Goal: Task Accomplishment & Management: Manage account settings

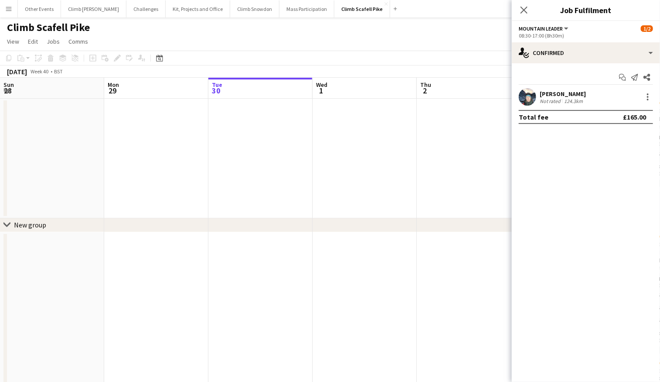
scroll to position [0, 405]
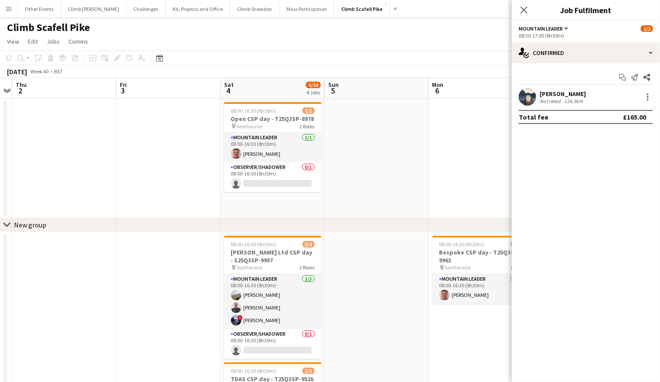
click at [12, 8] on app-icon "Menu" at bounding box center [8, 8] width 7 height 7
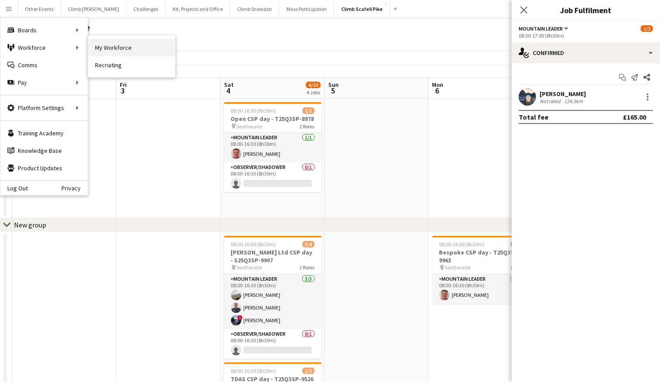
click at [99, 48] on link "My Workforce" at bounding box center [131, 47] width 87 height 17
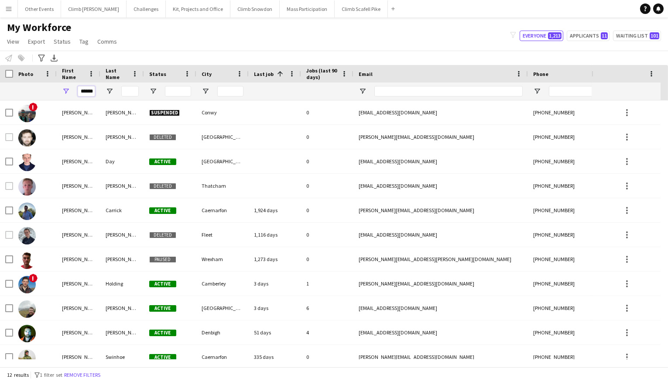
click at [81, 91] on input "******" at bounding box center [86, 91] width 17 height 10
click at [82, 90] on input "******" at bounding box center [86, 91] width 17 height 10
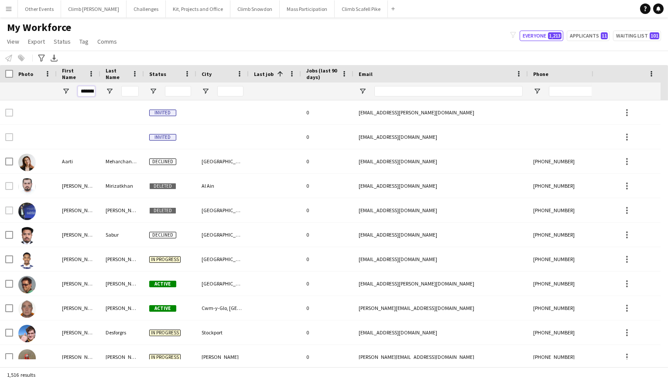
scroll to position [0, 2]
type input "*******"
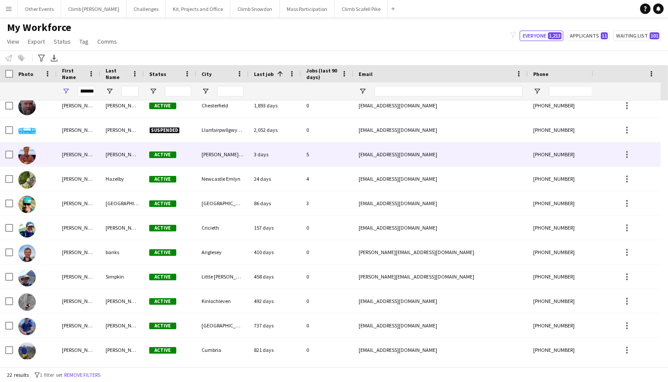
scroll to position [0, 0]
click at [27, 159] on img at bounding box center [26, 155] width 17 height 17
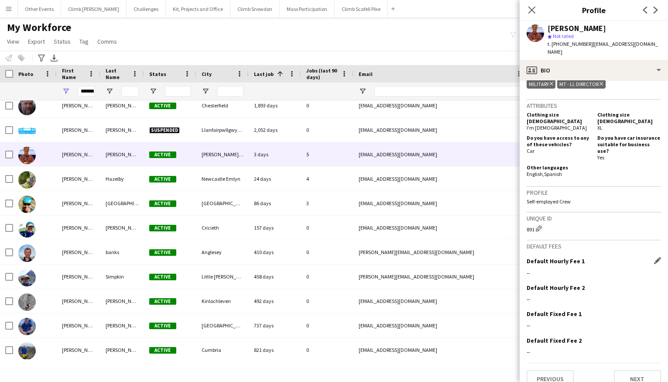
scroll to position [523, 0]
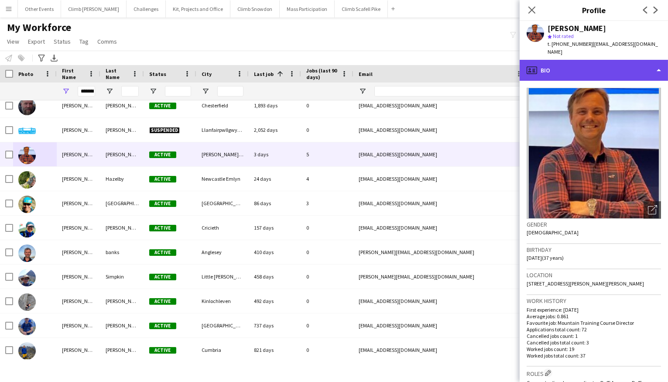
click at [654, 60] on div "profile Bio" at bounding box center [594, 70] width 148 height 21
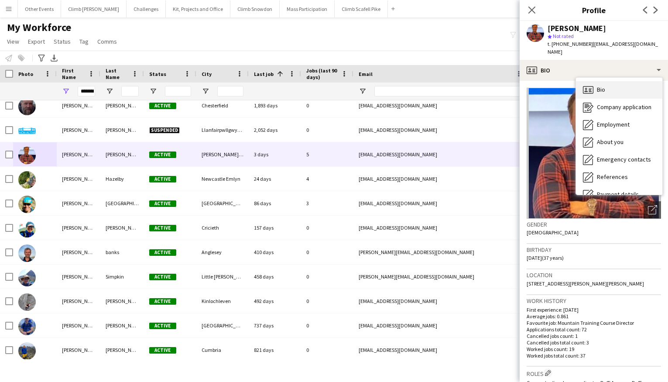
click at [607, 81] on div "Bio Bio" at bounding box center [619, 89] width 86 height 17
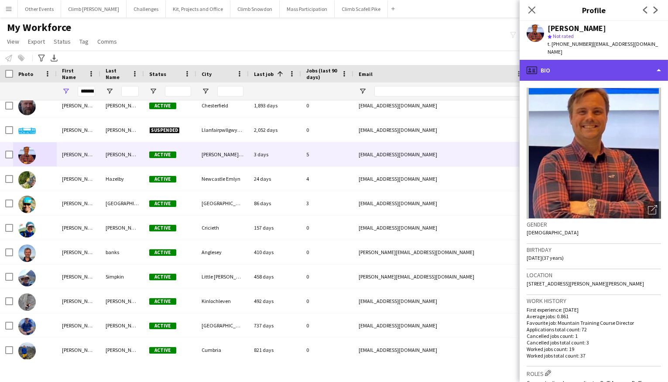
click at [619, 62] on div "profile Bio" at bounding box center [594, 70] width 148 height 21
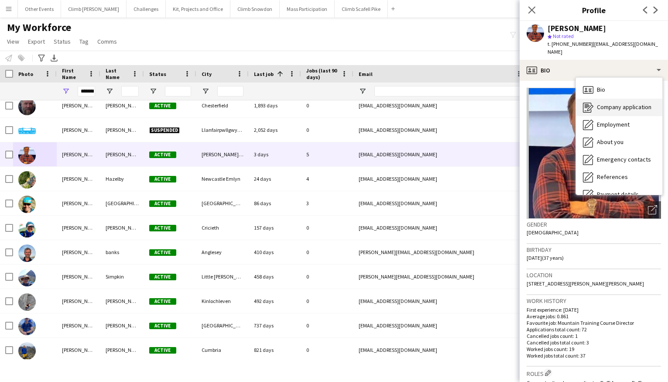
click at [623, 103] on div "Company application Company application" at bounding box center [619, 107] width 86 height 17
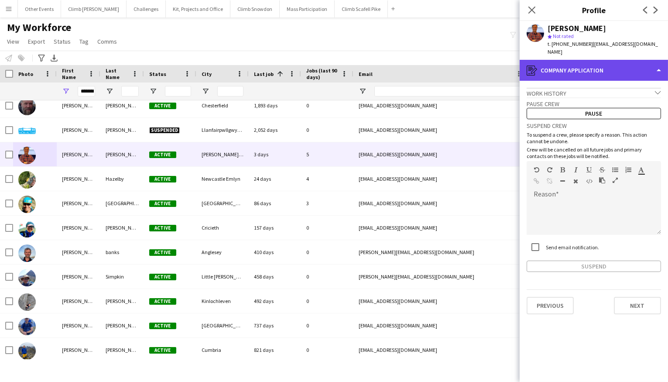
click at [632, 65] on div "register Company application" at bounding box center [594, 70] width 148 height 21
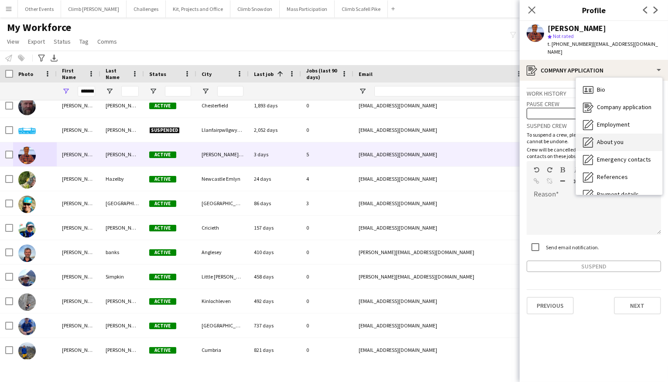
click at [632, 133] on div "About you About you" at bounding box center [619, 141] width 86 height 17
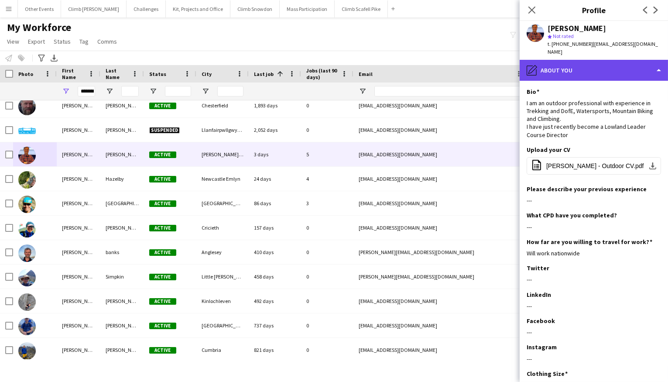
click at [626, 62] on div "pencil4 About you" at bounding box center [594, 70] width 148 height 21
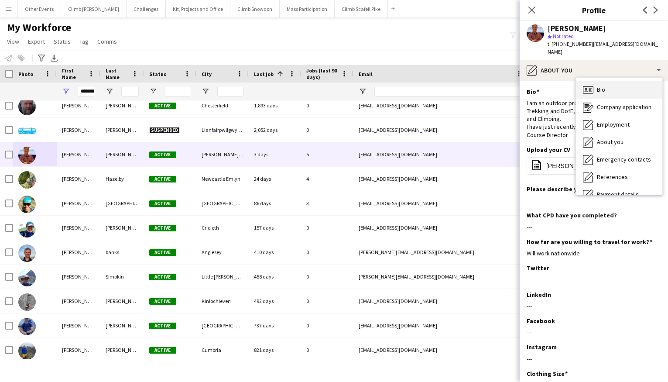
click at [607, 83] on div "Bio Bio" at bounding box center [619, 89] width 86 height 17
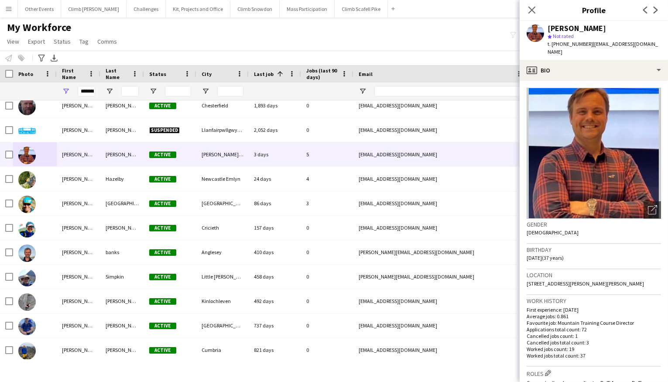
click at [426, 27] on div "My Workforce View Views Default view New view Update view Delete view Edit name…" at bounding box center [334, 36] width 668 height 30
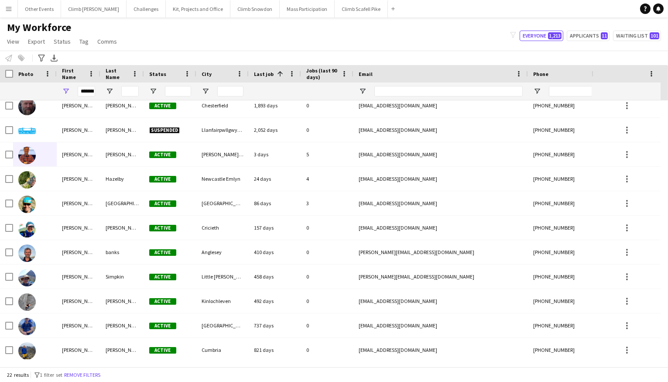
click at [11, 9] on app-icon "Menu" at bounding box center [8, 8] width 7 height 7
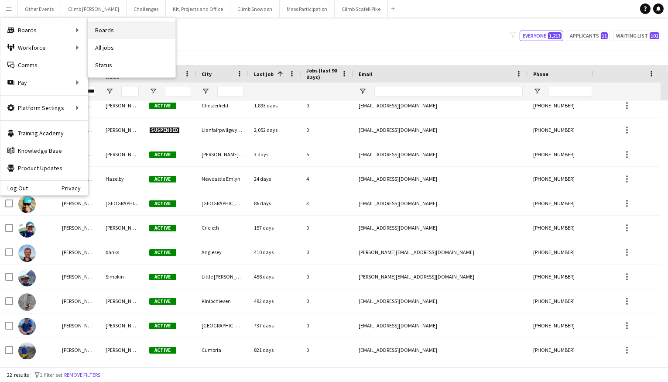
click at [126, 32] on link "Boards" at bounding box center [131, 29] width 87 height 17
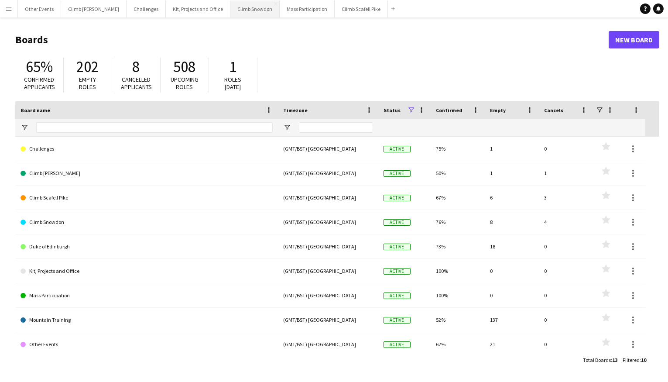
click at [230, 14] on button "Climb Snowdon Close" at bounding box center [254, 8] width 49 height 17
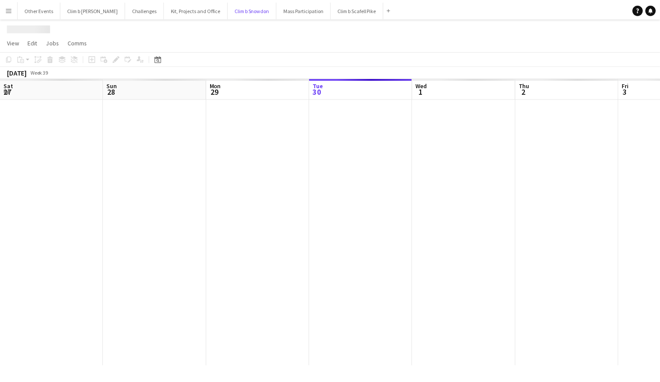
scroll to position [0, 208]
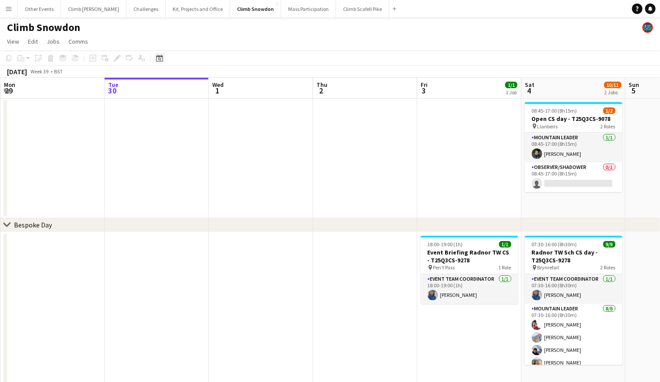
click at [156, 57] on icon "Date picker" at bounding box center [159, 58] width 7 height 7
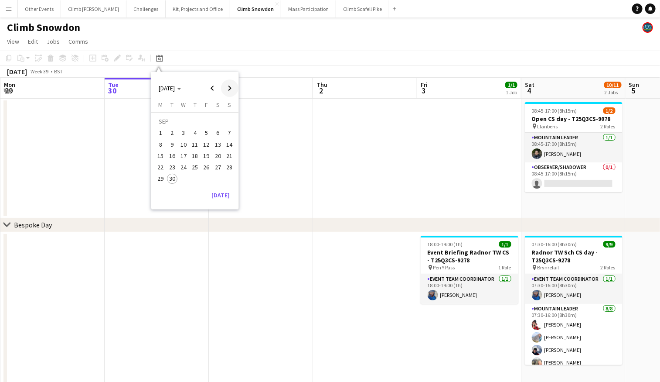
click at [227, 86] on span "Next month" at bounding box center [229, 87] width 17 height 17
click at [209, 168] on span "24" at bounding box center [207, 167] width 10 height 10
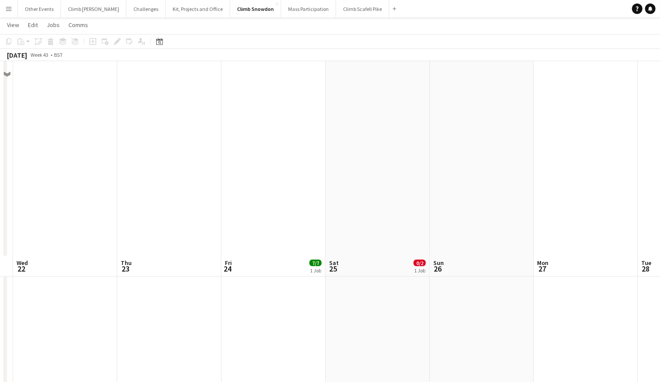
scroll to position [761, 0]
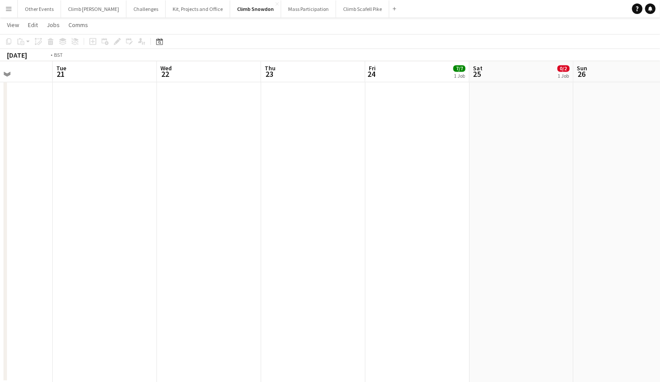
drag, startPoint x: 221, startPoint y: 258, endPoint x: 472, endPoint y: 218, distance: 255.0
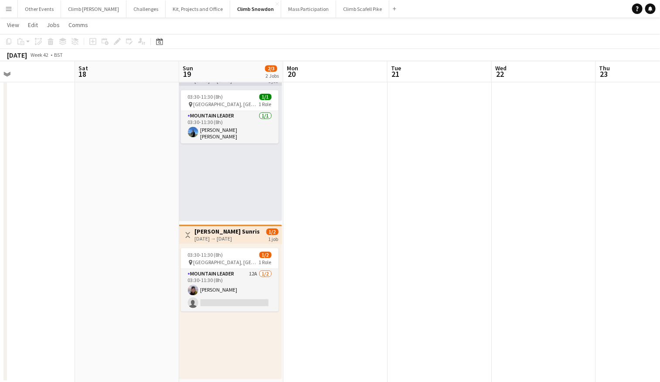
scroll to position [0, 237]
drag, startPoint x: 324, startPoint y: 222, endPoint x: 513, endPoint y: 201, distance: 189.6
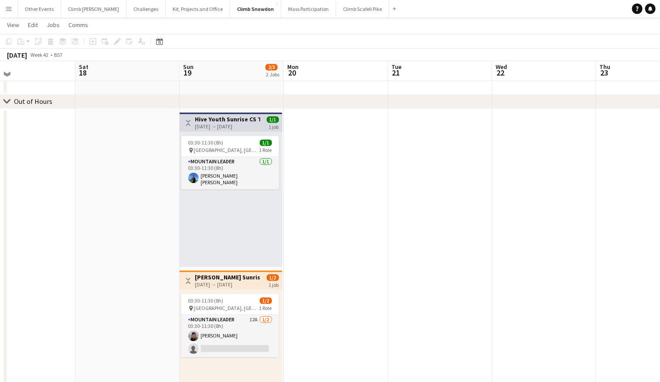
scroll to position [715, 0]
click at [10, 7] on app-icon "Menu" at bounding box center [8, 8] width 7 height 7
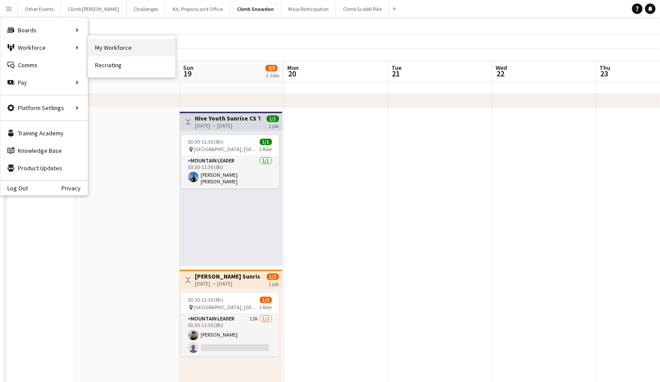
click at [111, 52] on link "My Workforce" at bounding box center [131, 47] width 87 height 17
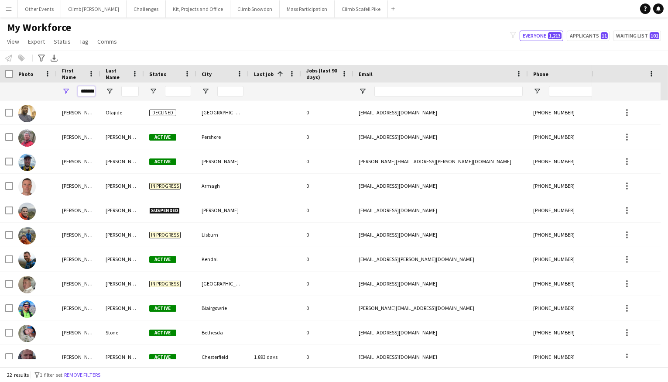
click at [89, 88] on input "*******" at bounding box center [86, 91] width 17 height 10
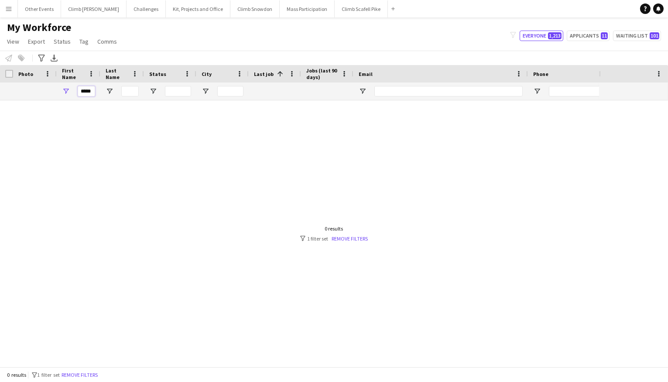
type input "*****"
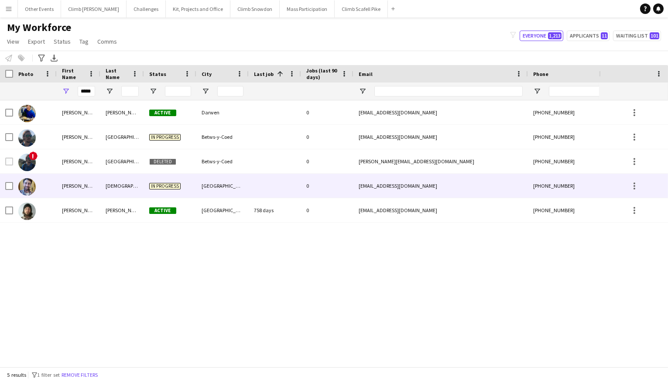
click at [33, 185] on img at bounding box center [26, 186] width 17 height 17
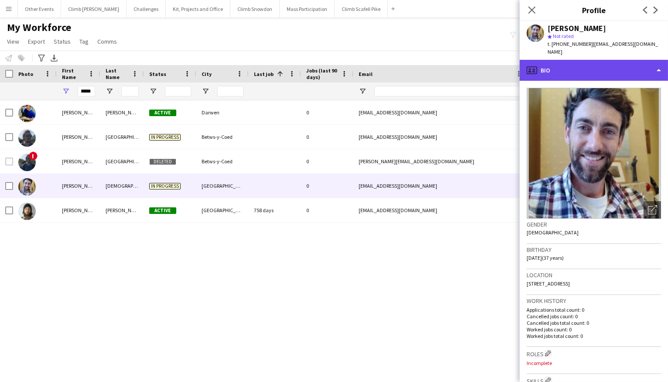
click at [626, 62] on div "profile Bio" at bounding box center [594, 70] width 148 height 21
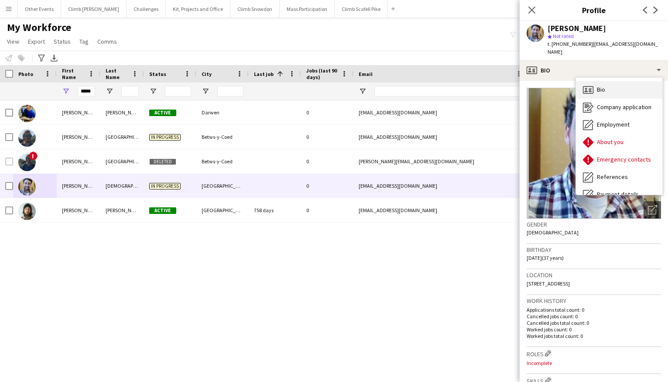
click at [616, 83] on div "Bio Bio" at bounding box center [619, 89] width 86 height 17
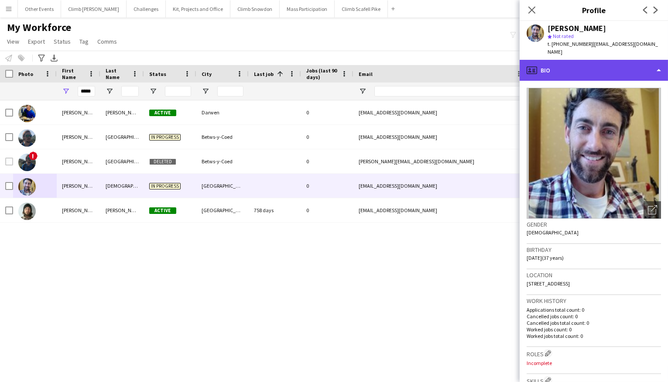
click at [615, 64] on div "profile Bio" at bounding box center [594, 70] width 148 height 21
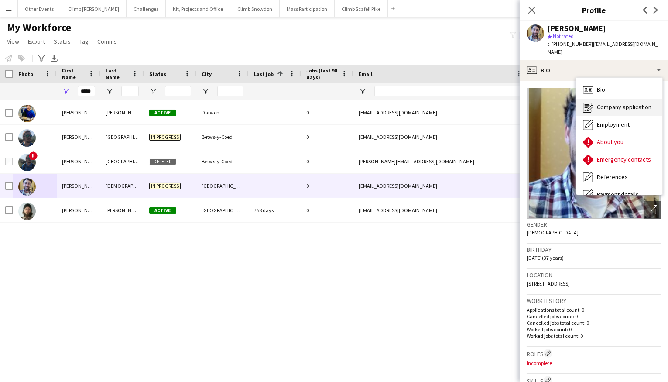
click at [621, 103] on span "Company application" at bounding box center [624, 107] width 55 height 8
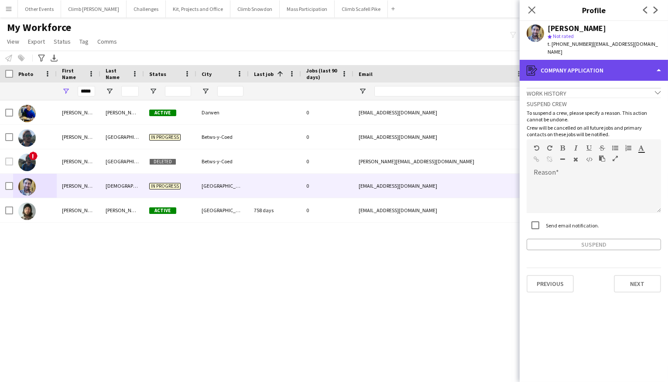
click at [616, 64] on div "register Company application" at bounding box center [594, 70] width 148 height 21
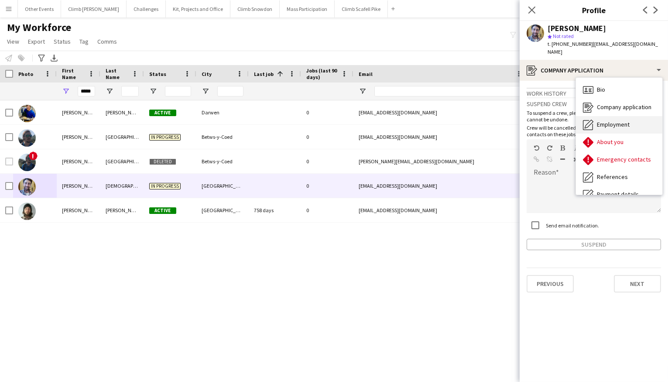
click at [624, 120] on span "Employment" at bounding box center [613, 124] width 33 height 8
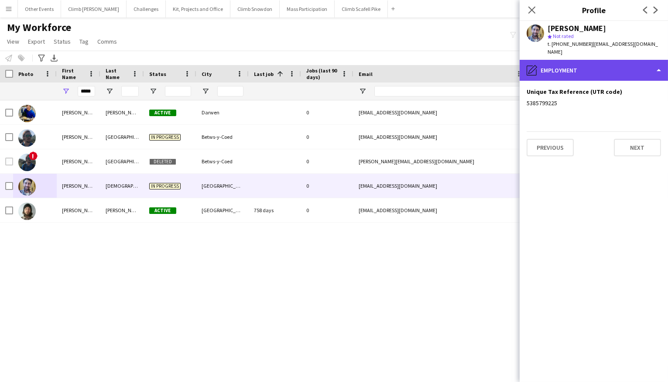
click at [616, 65] on div "pencil4 Employment" at bounding box center [594, 70] width 148 height 21
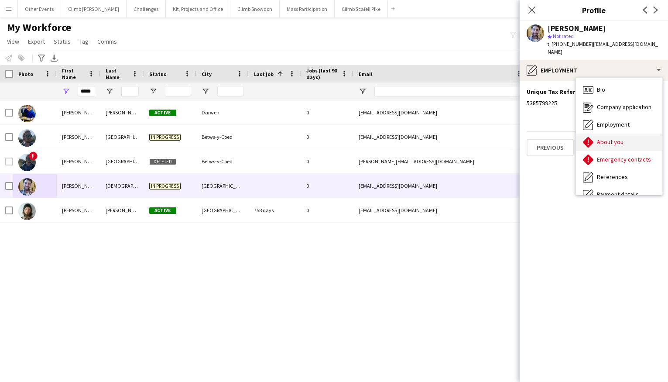
click at [621, 138] on div "About you About you" at bounding box center [619, 141] width 86 height 17
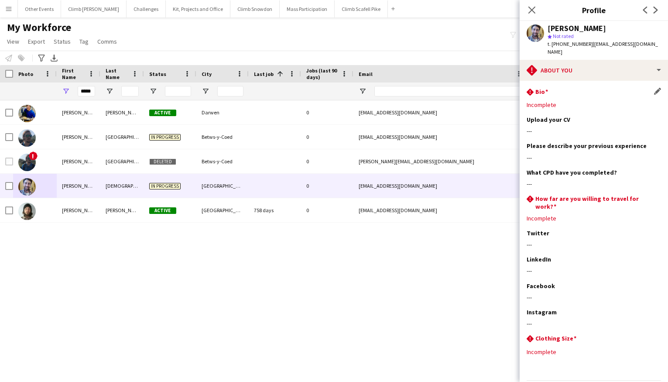
scroll to position [17, 0]
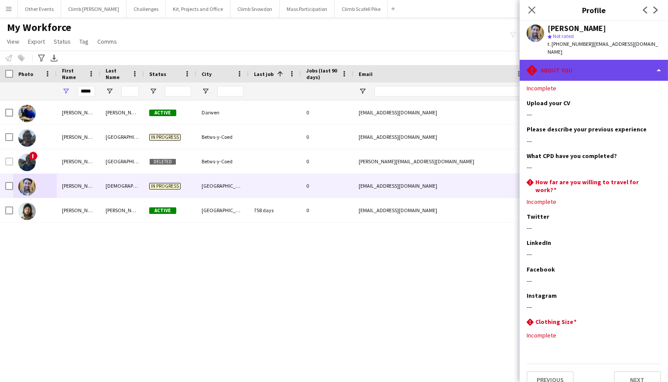
click at [611, 61] on div "rhombus-alert About you" at bounding box center [594, 70] width 148 height 21
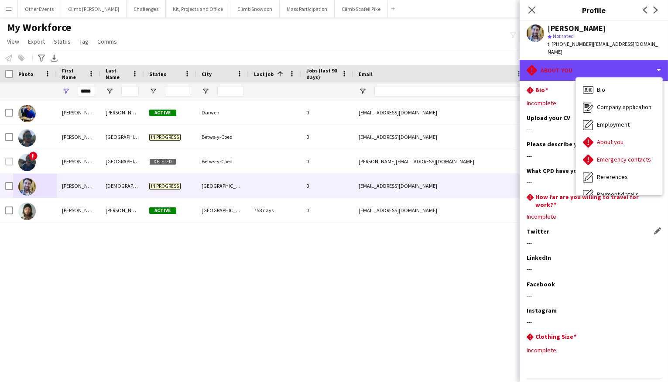
scroll to position [0, 0]
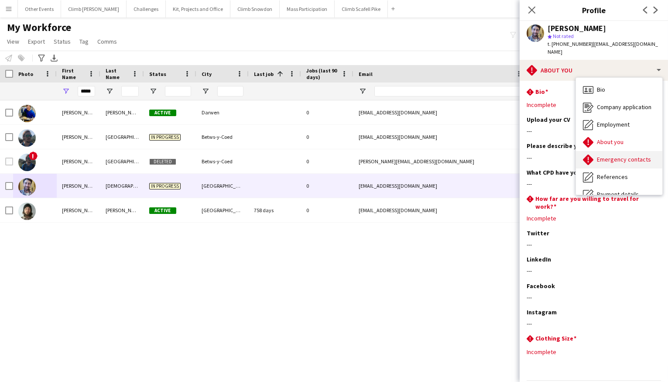
click at [619, 155] on span "Emergency contacts" at bounding box center [624, 159] width 54 height 8
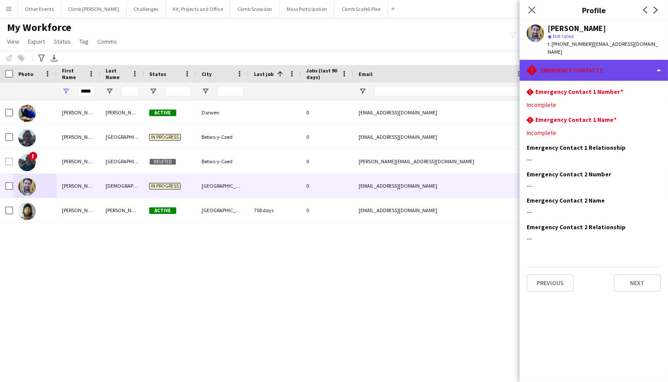
click at [605, 60] on div "rhombus-alert Emergency contacts" at bounding box center [594, 70] width 148 height 21
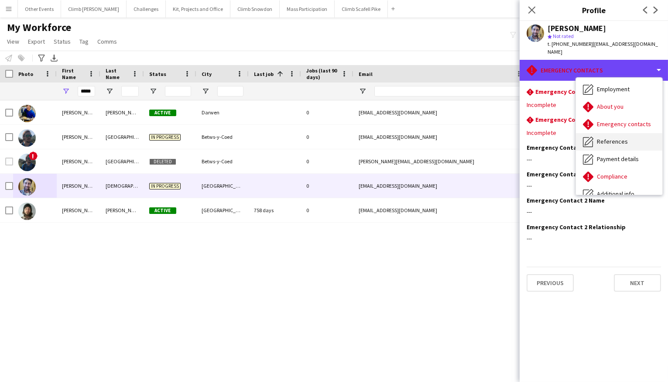
scroll to position [36, 0]
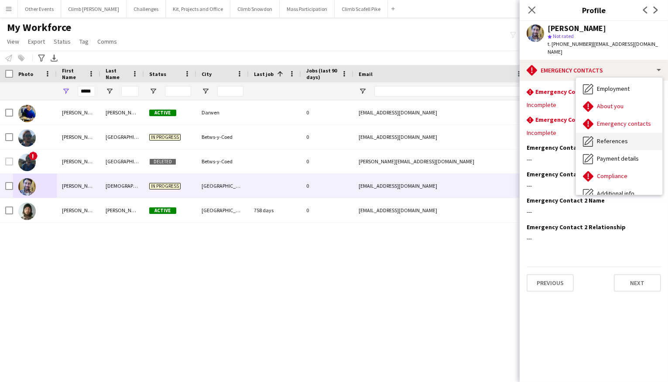
click at [616, 137] on span "References" at bounding box center [612, 141] width 31 height 8
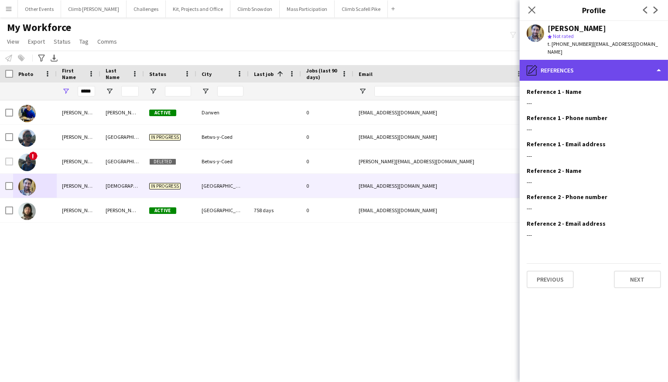
click at [618, 60] on div "pencil4 References" at bounding box center [594, 70] width 148 height 21
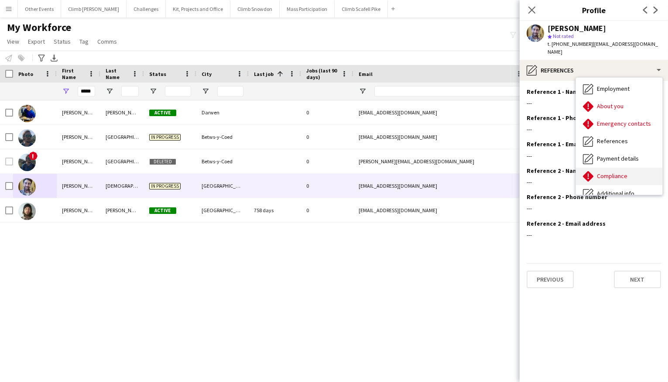
click at [628, 168] on div "Compliance Compliance" at bounding box center [619, 176] width 86 height 17
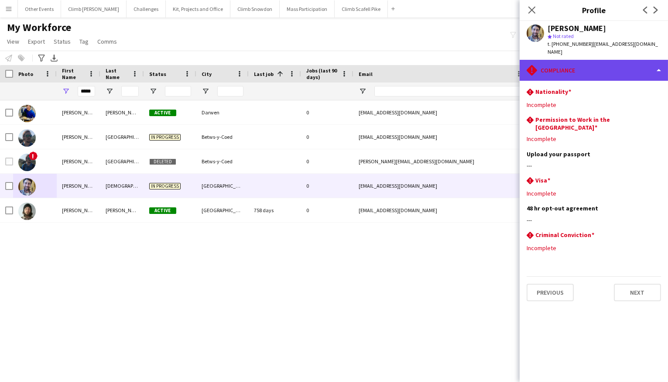
click at [614, 63] on div "rhombus-alert Compliance" at bounding box center [594, 70] width 148 height 21
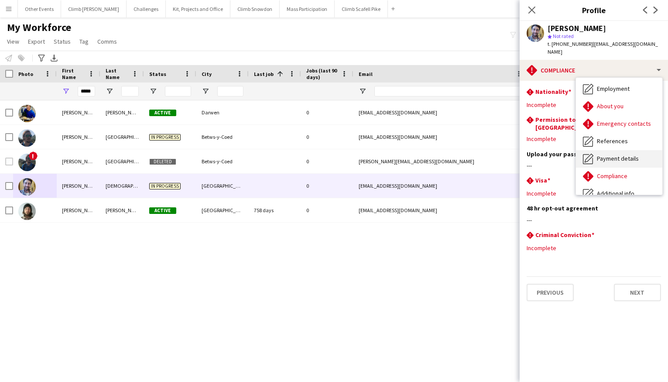
click at [626, 154] on span "Payment details" at bounding box center [618, 158] width 42 height 8
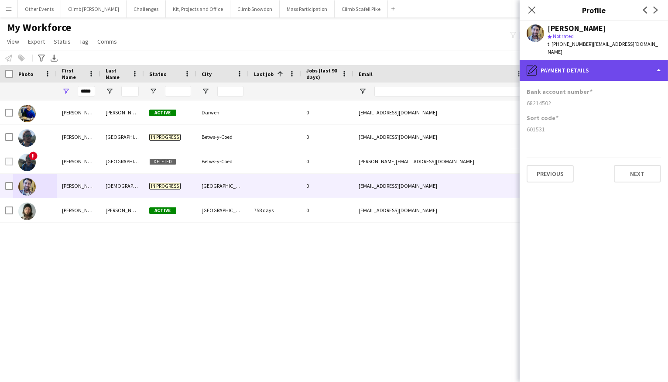
click at [602, 64] on div "pencil4 Payment details" at bounding box center [594, 70] width 148 height 21
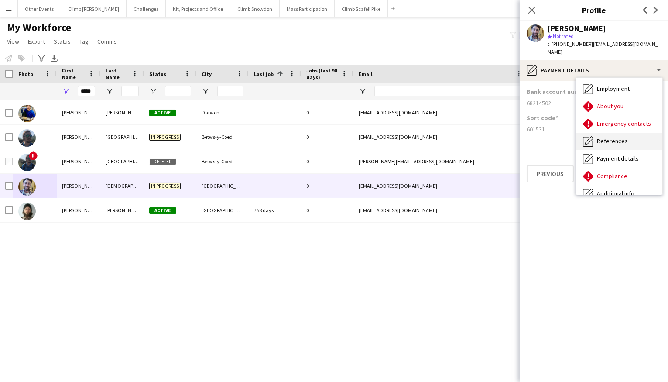
click at [617, 137] on span "References" at bounding box center [612, 141] width 31 height 8
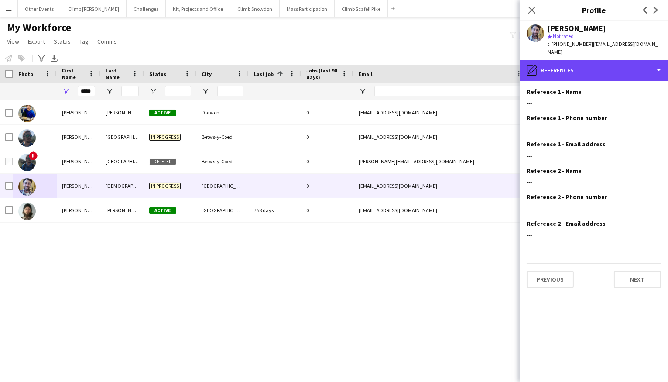
drag, startPoint x: 613, startPoint y: 68, endPoint x: 622, endPoint y: 138, distance: 70.8
click at [613, 68] on div "pencil4 References" at bounding box center [594, 70] width 148 height 21
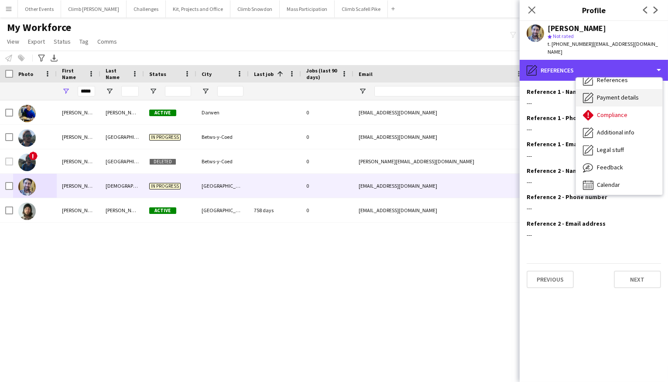
scroll to position [99, 0]
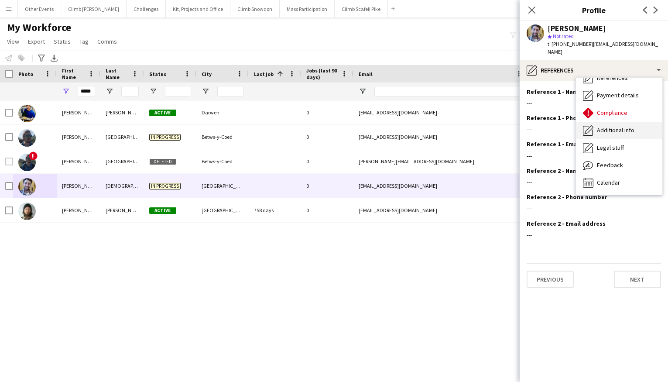
click at [618, 126] on span "Additional info" at bounding box center [616, 130] width 38 height 8
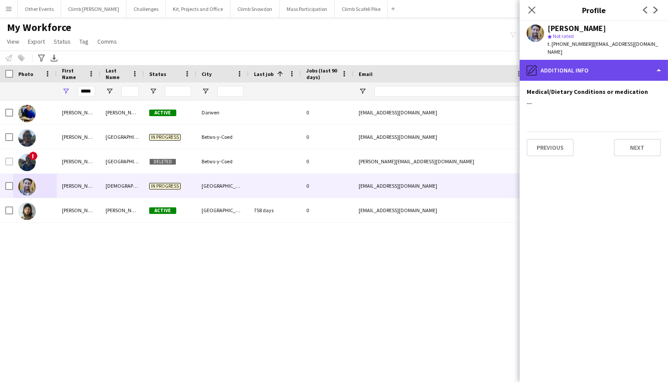
click at [606, 68] on div "pencil4 Additional info" at bounding box center [594, 70] width 148 height 21
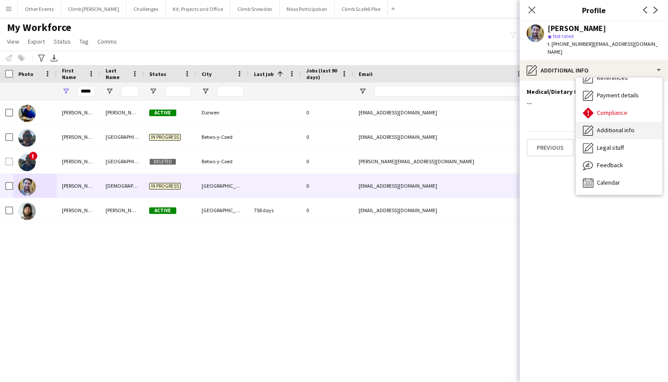
click at [623, 126] on span "Additional info" at bounding box center [616, 130] width 38 height 8
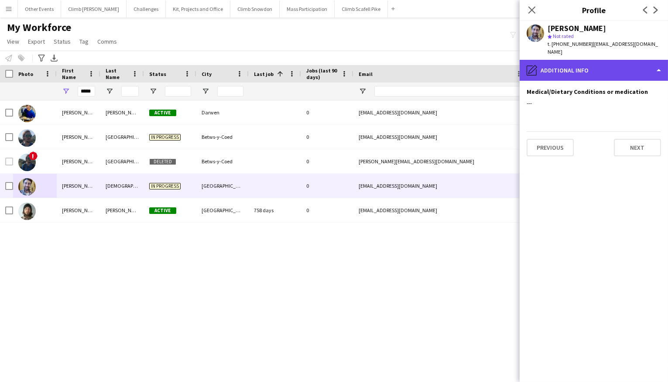
click at [606, 66] on div "pencil4 Additional info" at bounding box center [594, 70] width 148 height 21
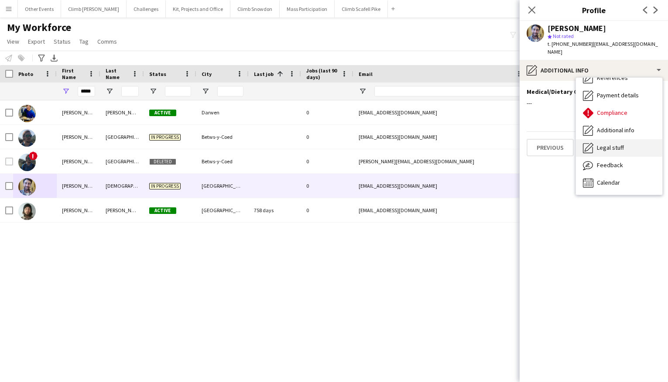
click at [615, 144] on div "Legal stuff Legal stuff" at bounding box center [619, 147] width 86 height 17
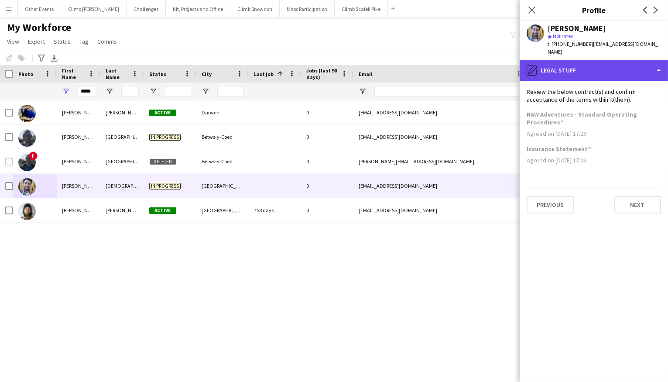
click at [612, 66] on div "pencil4 Legal stuff" at bounding box center [594, 70] width 148 height 21
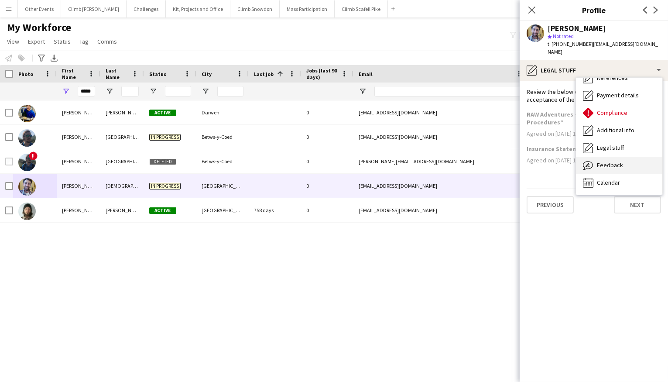
click at [619, 161] on span "Feedback" at bounding box center [610, 165] width 26 height 8
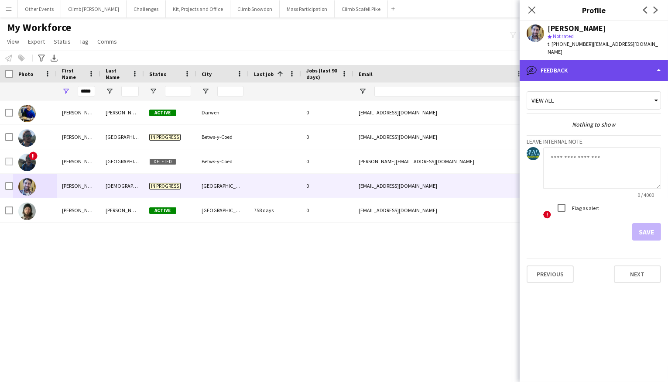
click at [612, 66] on div "bubble-pencil Feedback" at bounding box center [594, 70] width 148 height 21
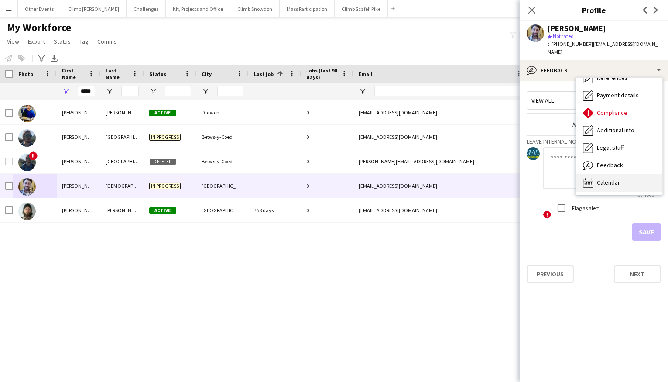
click at [624, 174] on div "Calendar Calendar" at bounding box center [619, 182] width 86 height 17
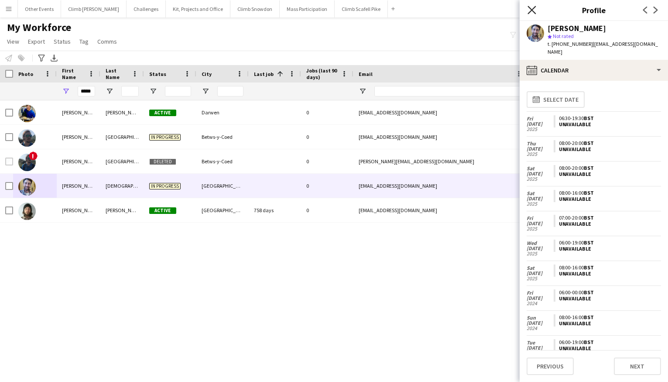
click at [530, 12] on icon "Close pop-in" at bounding box center [531, 10] width 8 height 8
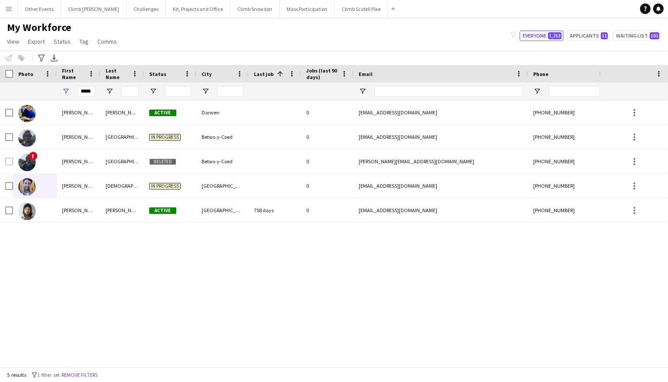
click at [443, 290] on div "[PERSON_NAME] Active Darwen 0 [EMAIL_ADDRESS][DOMAIN_NAME] [PHONE_NUMBER] [PERS…" at bounding box center [299, 229] width 599 height 259
click at [8, 12] on app-icon "Menu" at bounding box center [8, 8] width 7 height 7
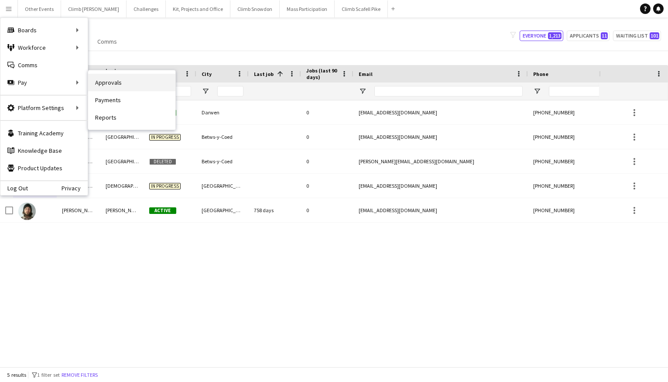
click at [117, 83] on link "Approvals" at bounding box center [131, 82] width 87 height 17
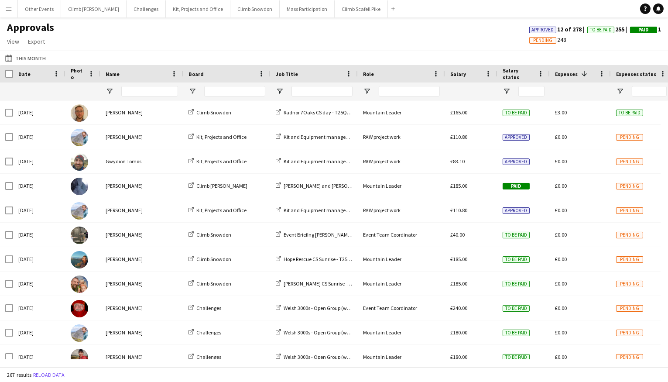
click at [11, 13] on button "Menu" at bounding box center [8, 8] width 17 height 17
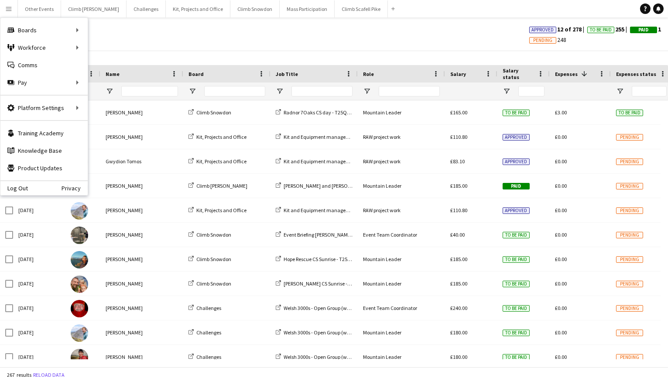
click at [131, 55] on div "This Month This Month [DATE] This Week This Month [DATE] Last Week Last Month […" at bounding box center [334, 58] width 668 height 14
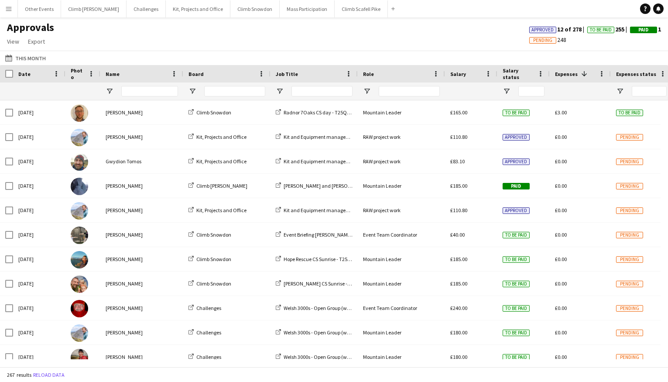
click at [325, 51] on div "This Month This Month [DATE] This Week This Month [DATE] Last Week Last Month […" at bounding box center [334, 58] width 668 height 14
